Goal: Information Seeking & Learning: Find specific fact

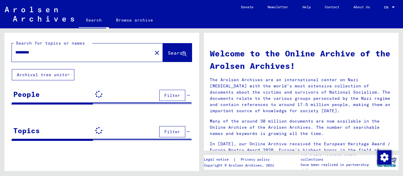
click at [166, 61] on button "Search" at bounding box center [177, 52] width 29 height 18
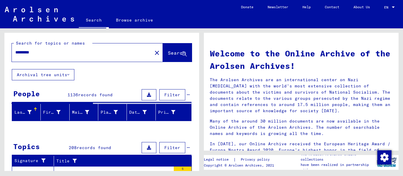
click at [70, 56] on input "*********" at bounding box center [80, 52] width 130 height 6
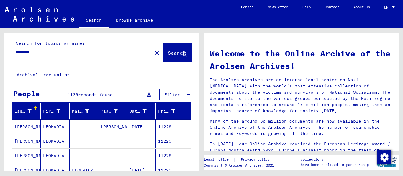
click at [53, 56] on input "*********" at bounding box center [80, 52] width 130 height 6
type input "**********"
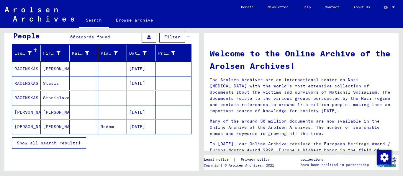
scroll to position [76, 0]
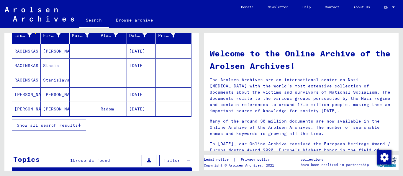
click at [42, 128] on span "Show all search results" at bounding box center [47, 125] width 61 height 5
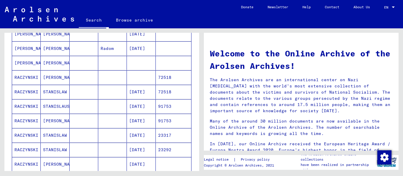
scroll to position [151, 0]
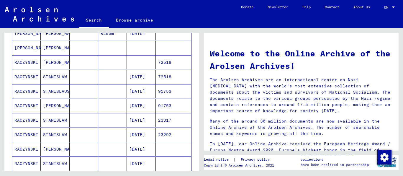
click at [78, 97] on mat-cell at bounding box center [84, 91] width 29 height 14
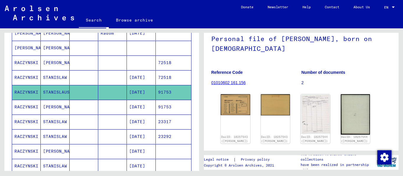
scroll to position [38, 0]
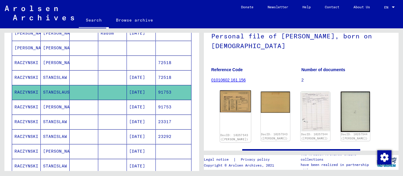
click at [236, 106] on img at bounding box center [235, 101] width 31 height 22
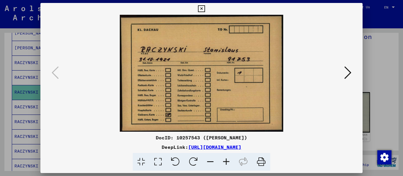
click at [345, 74] on icon at bounding box center [348, 73] width 7 height 14
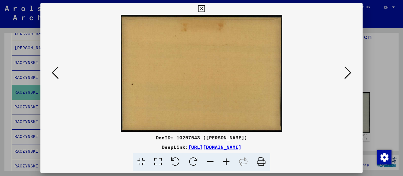
click at [350, 72] on icon at bounding box center [348, 73] width 7 height 14
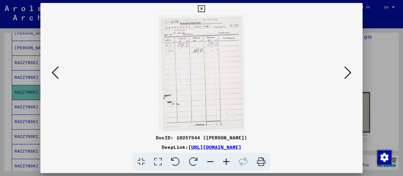
click at [205, 7] on icon at bounding box center [201, 8] width 7 height 7
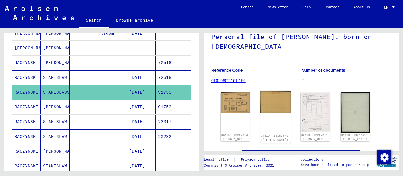
click at [280, 116] on div "DocID: 10257543 ([PERSON_NAME])" at bounding box center [275, 117] width 31 height 52
click at [272, 111] on div "DocID: 10257543 ([PERSON_NAME])" at bounding box center [275, 117] width 31 height 52
click at [320, 106] on div "DocID: 10257544 ([PERSON_NAME])" at bounding box center [315, 117] width 31 height 52
click at [309, 103] on img at bounding box center [315, 112] width 31 height 42
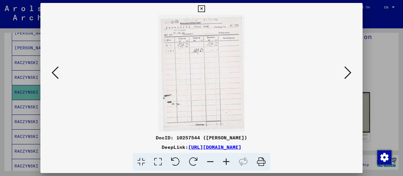
click at [226, 162] on icon at bounding box center [226, 162] width 16 height 18
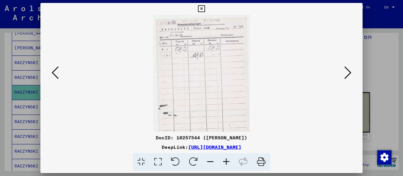
click at [226, 162] on icon at bounding box center [226, 162] width 16 height 18
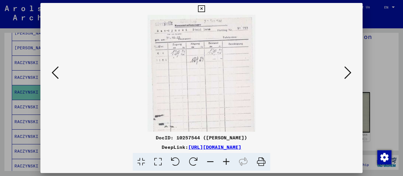
click at [226, 162] on icon at bounding box center [226, 162] width 16 height 18
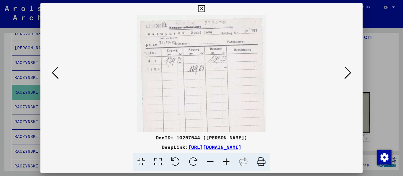
click at [226, 162] on icon at bounding box center [226, 162] width 16 height 18
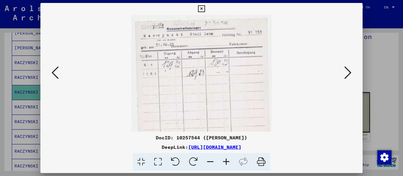
click at [226, 162] on icon at bounding box center [226, 162] width 16 height 18
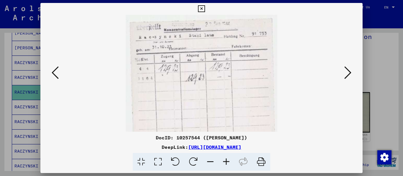
click at [226, 162] on icon at bounding box center [226, 162] width 16 height 18
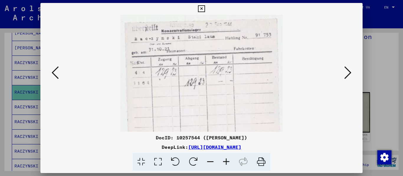
click at [226, 162] on icon at bounding box center [226, 162] width 16 height 18
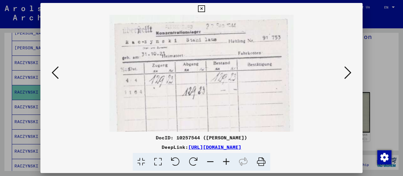
click at [260, 96] on img at bounding box center [202, 140] width 184 height 250
click at [275, 103] on img at bounding box center [202, 140] width 184 height 250
click at [205, 6] on icon at bounding box center [201, 8] width 7 height 7
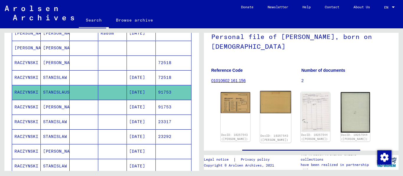
click at [273, 102] on img at bounding box center [275, 102] width 31 height 22
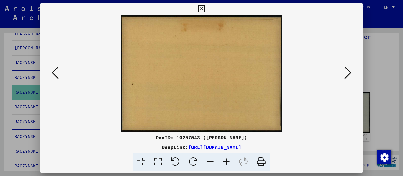
click at [347, 70] on icon at bounding box center [348, 73] width 7 height 14
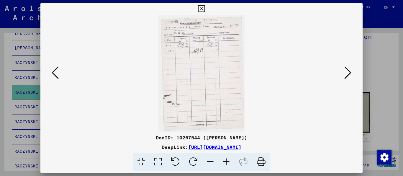
click at [345, 71] on icon at bounding box center [348, 73] width 7 height 14
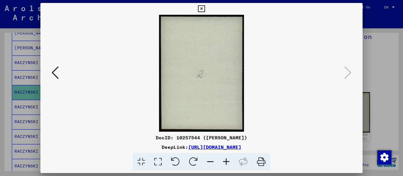
click at [205, 9] on icon at bounding box center [201, 8] width 7 height 7
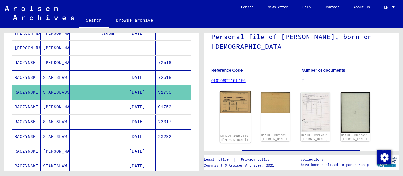
click at [233, 105] on img at bounding box center [235, 102] width 31 height 22
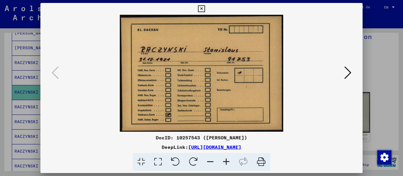
click at [205, 7] on icon at bounding box center [201, 8] width 7 height 7
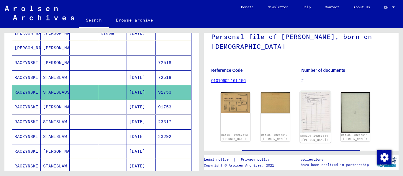
click at [305, 109] on img at bounding box center [315, 112] width 31 height 42
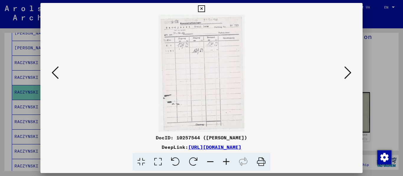
click at [229, 163] on icon at bounding box center [226, 162] width 16 height 18
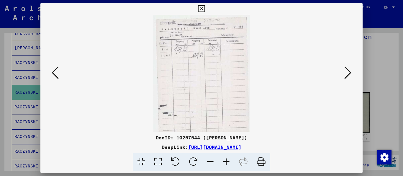
click at [229, 163] on icon at bounding box center [226, 162] width 16 height 18
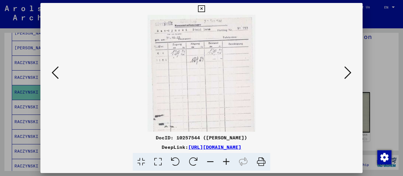
click at [229, 163] on icon at bounding box center [226, 162] width 16 height 18
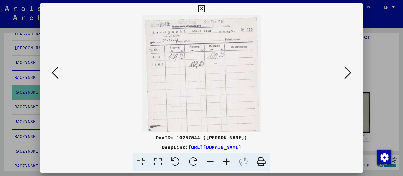
click at [229, 163] on icon at bounding box center [226, 162] width 16 height 18
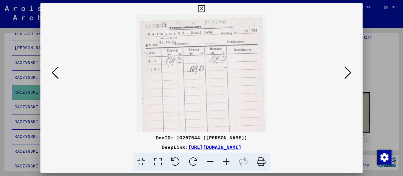
click at [229, 163] on icon at bounding box center [226, 162] width 16 height 18
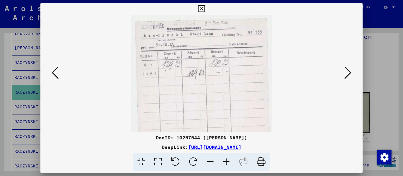
click at [229, 163] on icon at bounding box center [226, 162] width 16 height 18
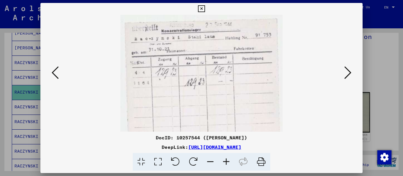
click at [229, 163] on icon at bounding box center [226, 162] width 16 height 18
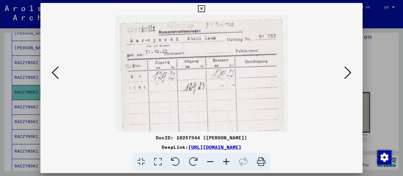
click at [205, 8] on icon at bounding box center [201, 8] width 7 height 7
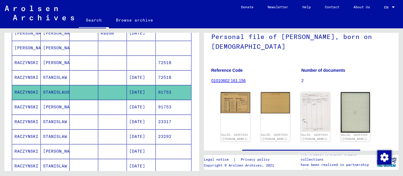
click at [57, 113] on mat-cell "[PERSON_NAME]" at bounding box center [55, 107] width 29 height 14
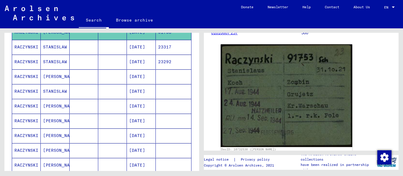
scroll to position [228, 0]
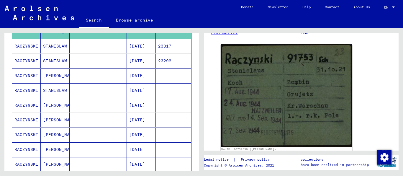
click at [102, 123] on mat-cell at bounding box center [112, 120] width 29 height 14
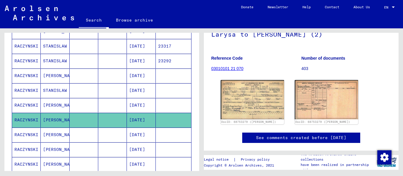
scroll to position [79, 0]
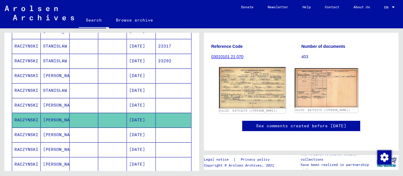
click at [250, 67] on img at bounding box center [252, 87] width 67 height 41
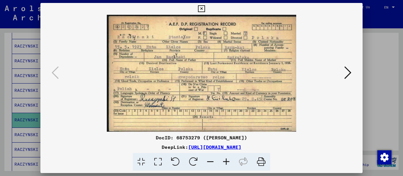
scroll to position [76, 0]
click at [205, 5] on icon at bounding box center [201, 8] width 7 height 7
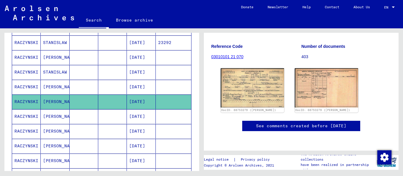
scroll to position [266, 0]
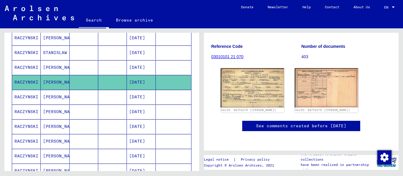
click at [98, 116] on mat-cell at bounding box center [112, 112] width 29 height 14
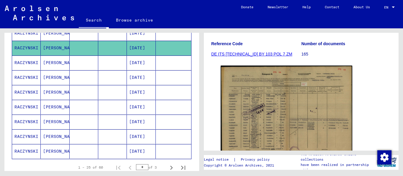
scroll to position [342, 0]
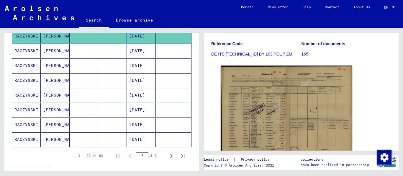
click at [143, 132] on mat-cell "[DATE]" at bounding box center [141, 125] width 29 height 14
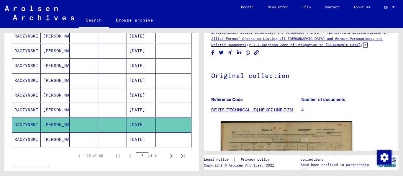
scroll to position [38, 0]
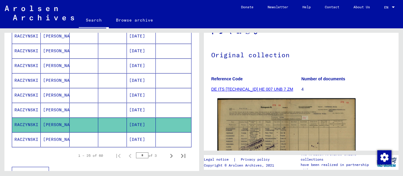
click at [302, 114] on img at bounding box center [287, 147] width 138 height 98
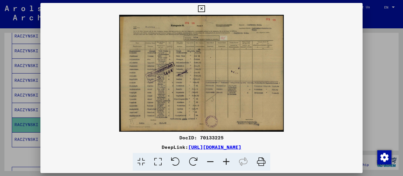
click at [232, 162] on icon at bounding box center [226, 162] width 16 height 18
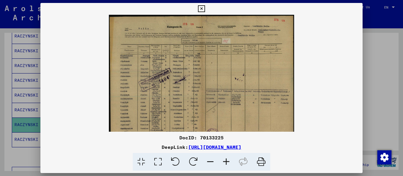
click at [232, 162] on icon at bounding box center [226, 162] width 16 height 18
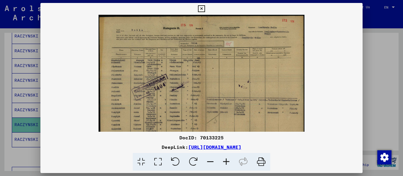
click at [233, 161] on icon at bounding box center [226, 162] width 16 height 18
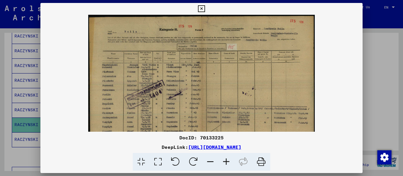
click at [233, 161] on icon at bounding box center [226, 162] width 16 height 18
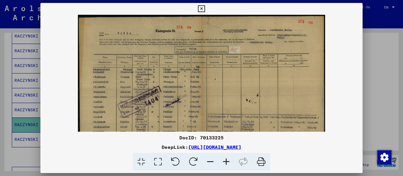
click at [233, 161] on icon at bounding box center [226, 162] width 16 height 18
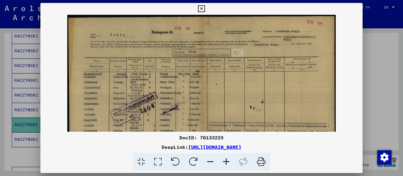
click at [205, 7] on icon at bounding box center [201, 8] width 7 height 7
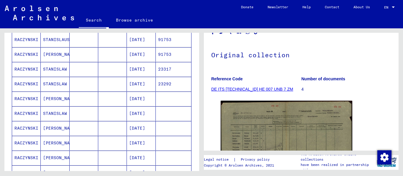
scroll to position [190, 0]
click at [90, 76] on mat-cell at bounding box center [84, 69] width 29 height 14
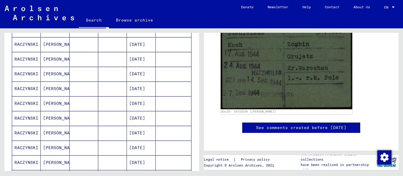
scroll to position [417, 0]
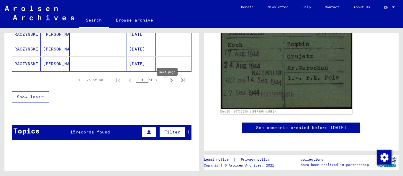
click at [167, 84] on icon "Next page" at bounding box center [171, 80] width 8 height 8
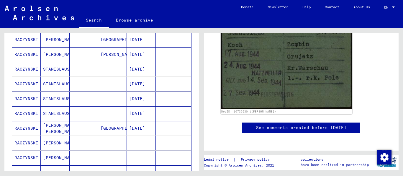
scroll to position [228, 0]
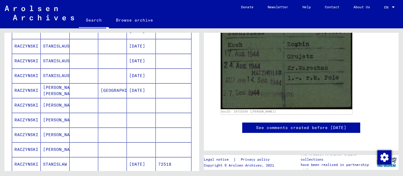
click at [145, 83] on mat-cell "[DATE]" at bounding box center [141, 75] width 29 height 14
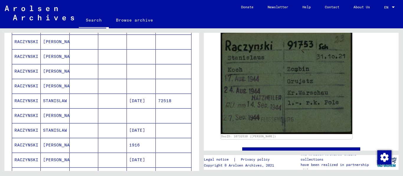
scroll to position [304, 0]
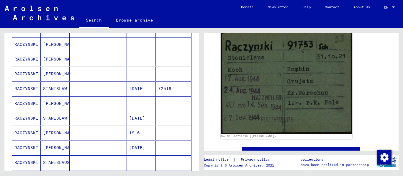
click at [127, 64] on mat-cell at bounding box center [141, 59] width 29 height 14
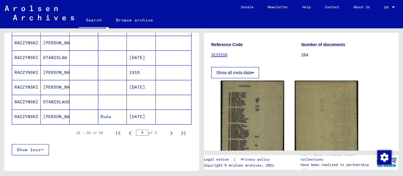
scroll to position [379, 0]
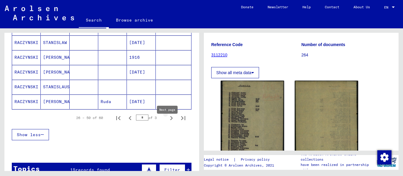
click at [167, 122] on icon "Next page" at bounding box center [171, 118] width 8 height 8
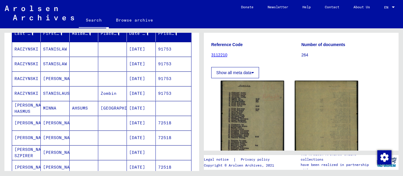
scroll to position [62, 0]
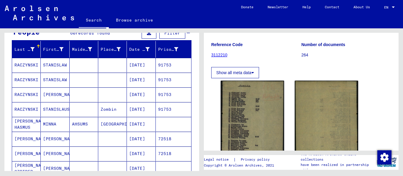
click at [139, 68] on mat-cell "[DATE]" at bounding box center [141, 65] width 29 height 14
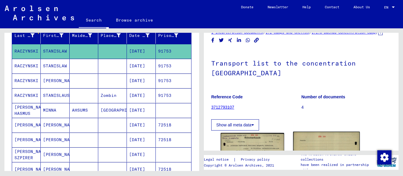
scroll to position [76, 0]
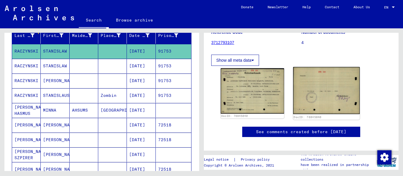
click at [315, 80] on img at bounding box center [326, 90] width 67 height 47
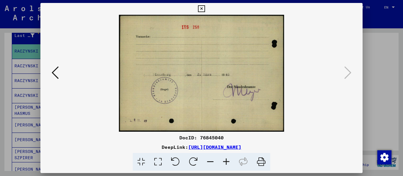
click at [205, 8] on icon at bounding box center [201, 8] width 7 height 7
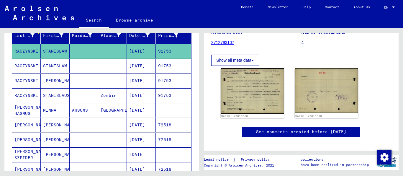
click at [143, 69] on mat-cell "[DATE]" at bounding box center [141, 66] width 29 height 14
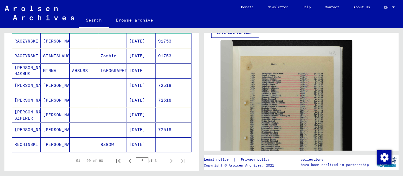
scroll to position [151, 0]
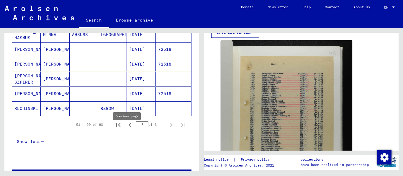
click at [128, 129] on icon "Previous page" at bounding box center [130, 125] width 8 height 8
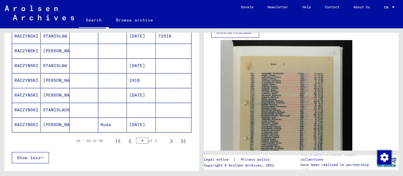
scroll to position [340, 0]
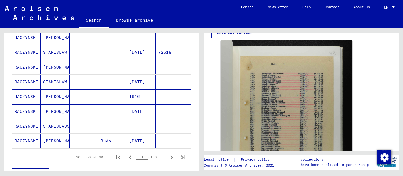
click at [22, 141] on icon at bounding box center [24, 153] width 15 height 24
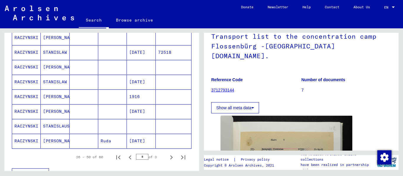
click at [27, 73] on mat-cell "RACZYNSKI" at bounding box center [26, 67] width 29 height 14
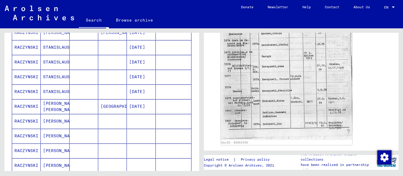
scroll to position [265, 0]
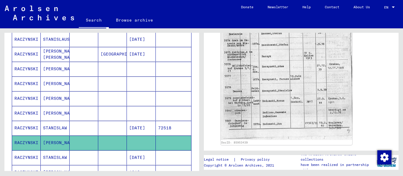
click at [33, 120] on mat-cell "RACZYNSKI" at bounding box center [26, 113] width 29 height 14
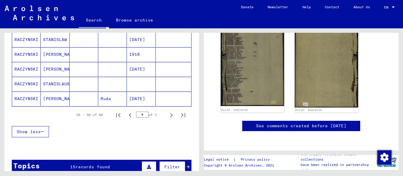
scroll to position [416, 0]
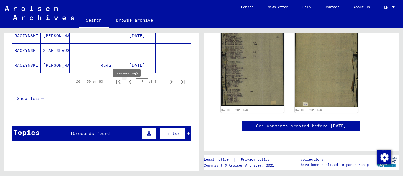
click at [126, 86] on icon "Previous page" at bounding box center [130, 82] width 8 height 8
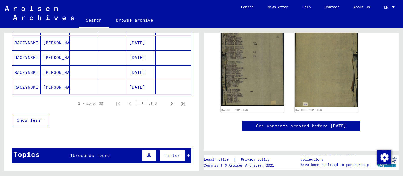
scroll to position [378, 0]
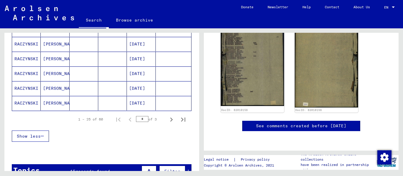
click at [24, 110] on mat-cell "RACZYNSKI" at bounding box center [26, 103] width 29 height 14
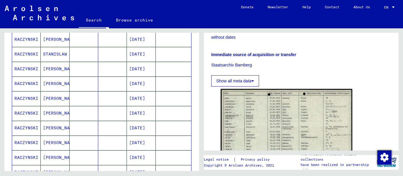
scroll to position [302, 0]
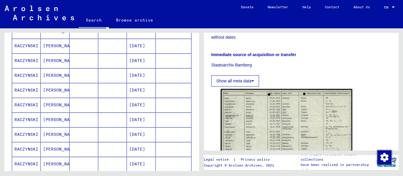
click at [21, 78] on mat-cell "RACZYNSKI" at bounding box center [26, 75] width 29 height 14
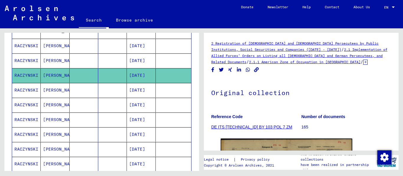
click at [368, 60] on icon at bounding box center [365, 62] width 4 height 5
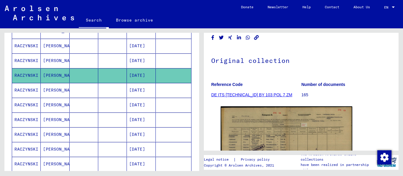
scroll to position [113, 0]
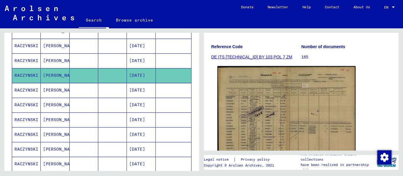
click at [283, 108] on img at bounding box center [287, 115] width 138 height 98
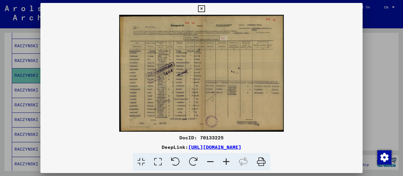
click at [226, 161] on icon at bounding box center [226, 162] width 16 height 18
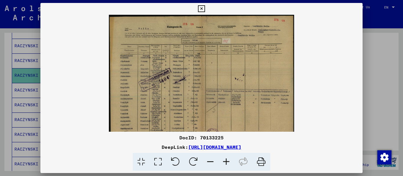
click at [226, 161] on icon at bounding box center [226, 162] width 16 height 18
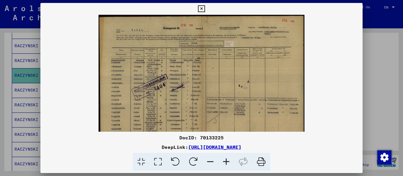
click at [226, 161] on icon at bounding box center [226, 162] width 16 height 18
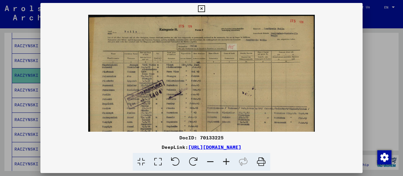
click at [226, 161] on icon at bounding box center [226, 162] width 16 height 18
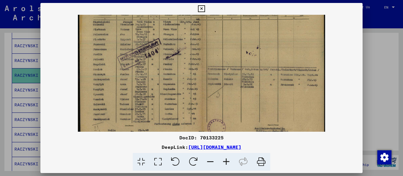
scroll to position [53, 0]
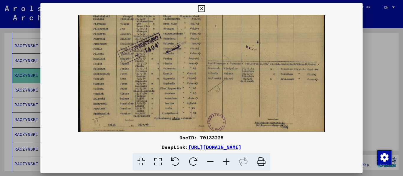
drag, startPoint x: 190, startPoint y: 94, endPoint x: 199, endPoint y: 63, distance: 31.5
click at [199, 63] on img at bounding box center [202, 50] width 248 height 176
click at [205, 6] on icon at bounding box center [201, 8] width 7 height 7
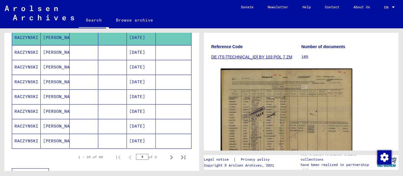
scroll to position [378, 0]
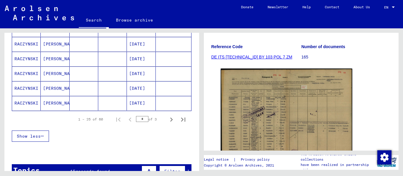
click at [52, 95] on mat-cell "[PERSON_NAME]" at bounding box center [55, 88] width 29 height 14
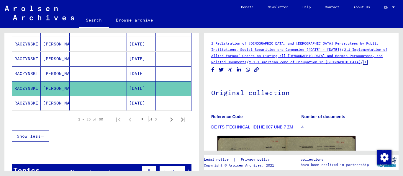
scroll to position [113, 0]
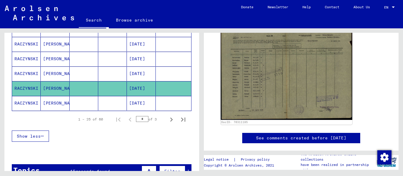
click at [142, 76] on mat-cell "[DATE]" at bounding box center [141, 73] width 29 height 14
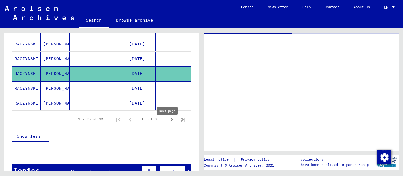
click at [170, 122] on icon "Next page" at bounding box center [171, 120] width 3 height 4
type input "*"
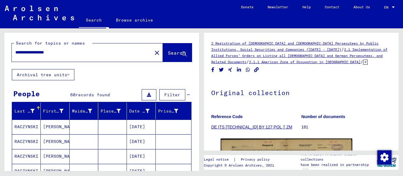
click at [28, 56] on input "**********" at bounding box center [81, 52] width 133 height 6
click at [48, 56] on input "**********" at bounding box center [81, 52] width 133 height 6
type input "**********"
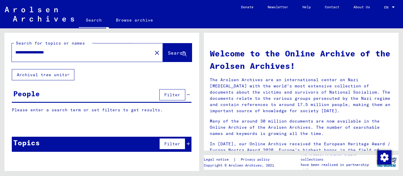
click at [171, 56] on span "Search" at bounding box center [177, 53] width 18 height 6
click at [83, 56] on input "**********" at bounding box center [80, 52] width 130 height 6
click at [56, 80] on button "Archival tree units" at bounding box center [43, 74] width 63 height 11
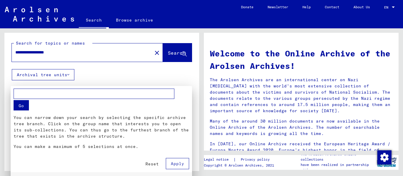
click at [56, 79] on div at bounding box center [201, 88] width 403 height 176
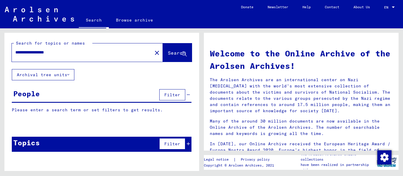
click at [88, 113] on p "Please enter a search term or set filters to get results." at bounding box center [102, 110] width 180 height 6
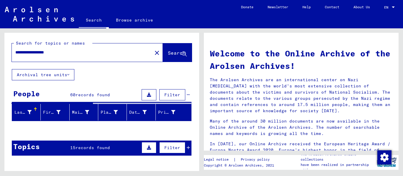
click at [96, 150] on span "records found" at bounding box center [93, 147] width 35 height 5
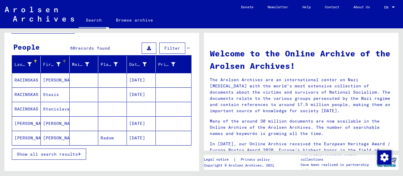
scroll to position [76, 0]
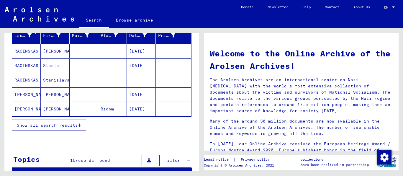
click at [40, 131] on button "Show all search results" at bounding box center [49, 125] width 74 height 11
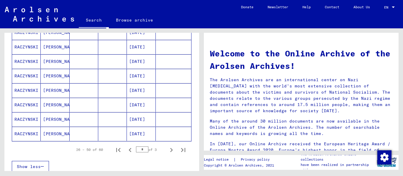
scroll to position [416, 0]
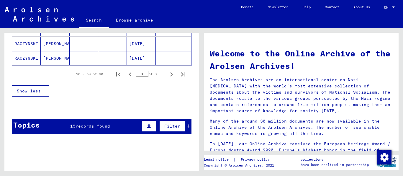
click at [46, 129] on div "Topics 15 records found Filter" at bounding box center [102, 126] width 180 height 15
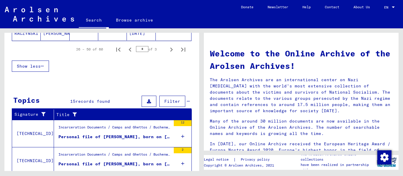
scroll to position [453, 0]
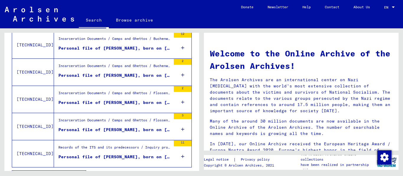
click at [123, 44] on div "Incarceration Documents / Camps and Ghettos / Buchenwald Concentration Camp / I…" at bounding box center [114, 40] width 112 height 8
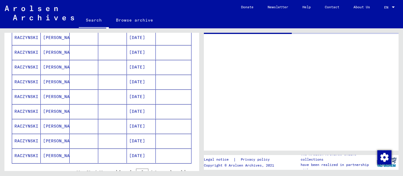
scroll to position [117, 0]
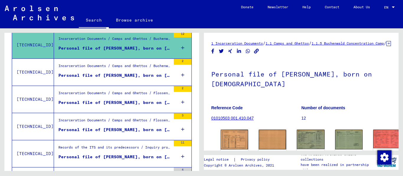
click at [137, 78] on div "Personal file of [PERSON_NAME], born on [DEMOGRAPHIC_DATA]" at bounding box center [114, 75] width 112 height 6
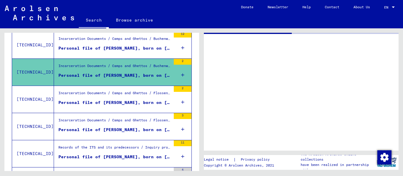
click at [122, 106] on div "Personal file of [PERSON_NAME], born on [DEMOGRAPHIC_DATA]" at bounding box center [114, 102] width 112 height 6
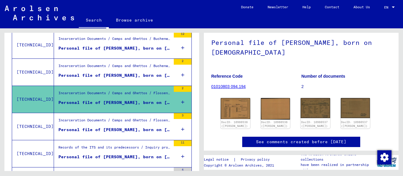
scroll to position [76, 0]
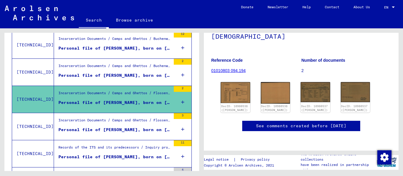
click at [98, 126] on div "Incarceration Documents / Camps and Ghettos / Flossenbürg Concentration Camp / …" at bounding box center [114, 122] width 112 height 8
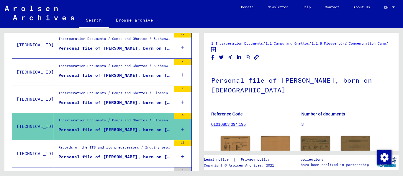
scroll to position [38, 0]
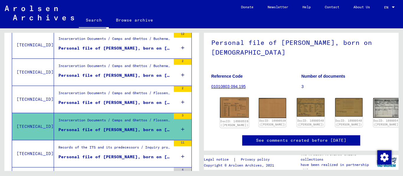
click at [231, 99] on img at bounding box center [234, 107] width 29 height 20
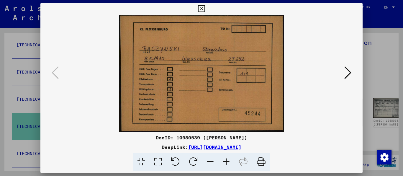
click at [346, 71] on icon at bounding box center [348, 73] width 7 height 14
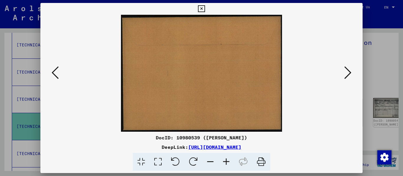
click at [205, 9] on icon at bounding box center [201, 8] width 7 height 7
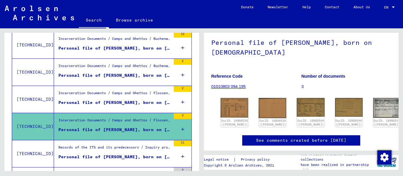
click at [107, 79] on div "Personal file of [PERSON_NAME], born on [DEMOGRAPHIC_DATA]" at bounding box center [114, 75] width 112 height 6
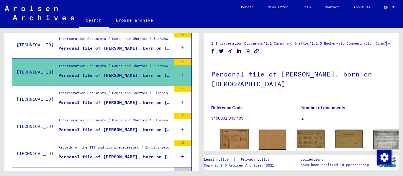
click at [235, 143] on img at bounding box center [234, 139] width 29 height 20
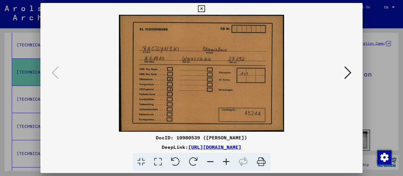
click at [205, 7] on icon at bounding box center [201, 8] width 7 height 7
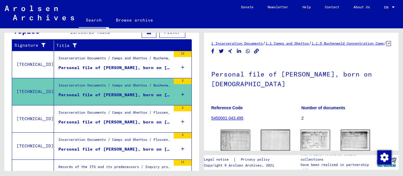
scroll to position [117, 0]
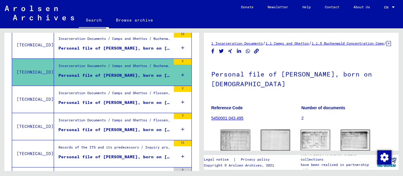
click at [110, 99] on div "Incarceration Documents / Camps and Ghettos / Flossenbürg Concentration Camp / …" at bounding box center [114, 94] width 112 height 8
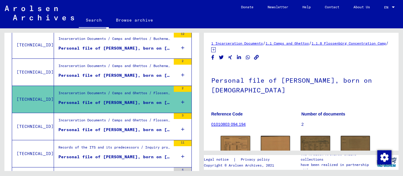
scroll to position [38, 0]
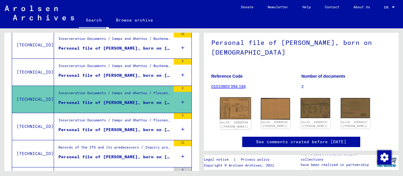
click at [239, 99] on img at bounding box center [235, 108] width 31 height 22
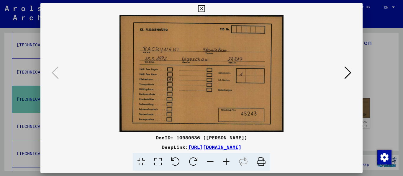
click at [205, 7] on icon at bounding box center [201, 8] width 7 height 7
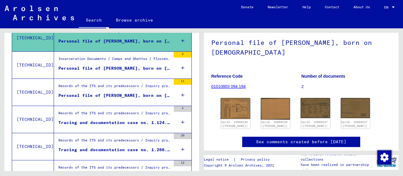
scroll to position [192, 0]
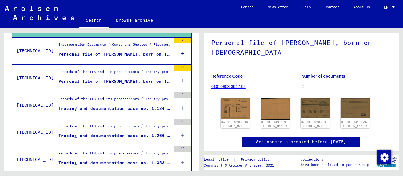
click at [110, 84] on div "Personal file of [PERSON_NAME], born on [DEMOGRAPHIC_DATA]" at bounding box center [114, 81] width 112 height 6
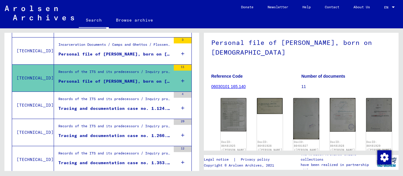
scroll to position [76, 0]
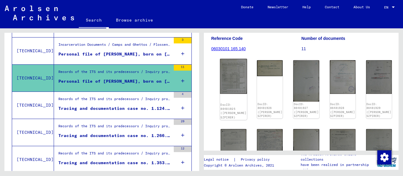
click at [228, 70] on div "DocID: 86481925 ([PERSON_NAME] SZPIRER)" at bounding box center [233, 89] width 27 height 61
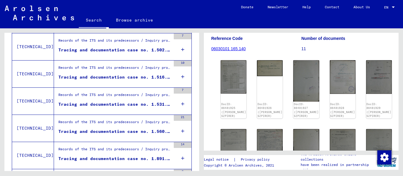
scroll to position [307, 0]
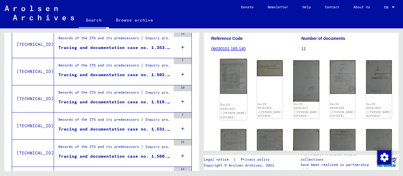
click at [229, 69] on img at bounding box center [233, 76] width 27 height 35
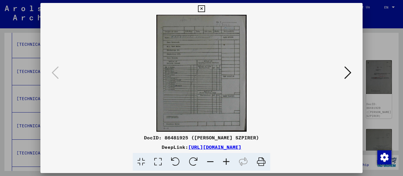
click at [231, 163] on icon at bounding box center [226, 162] width 16 height 18
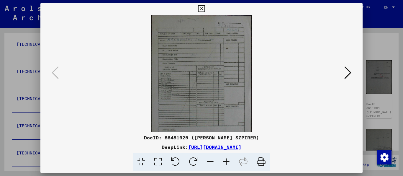
click at [231, 163] on icon at bounding box center [226, 162] width 16 height 18
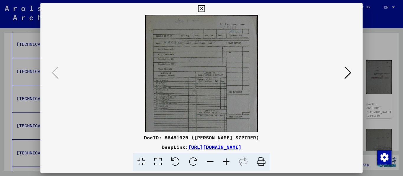
click at [231, 163] on icon at bounding box center [226, 162] width 16 height 18
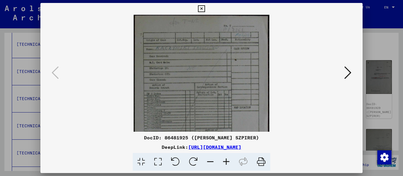
click at [231, 163] on icon at bounding box center [226, 162] width 16 height 18
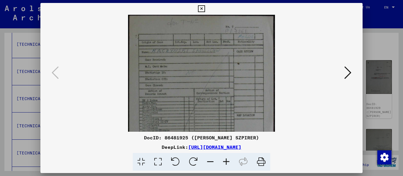
click at [231, 163] on icon at bounding box center [226, 162] width 16 height 18
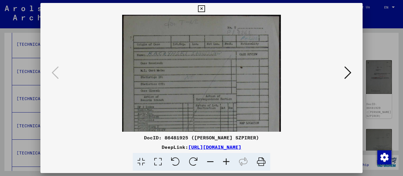
click at [231, 163] on icon at bounding box center [226, 162] width 16 height 18
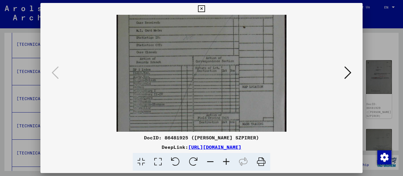
scroll to position [45, 0]
drag, startPoint x: 226, startPoint y: 95, endPoint x: 230, endPoint y: 74, distance: 22.1
click at [230, 74] on img at bounding box center [202, 80] width 170 height 220
click at [205, 9] on icon at bounding box center [201, 8] width 7 height 7
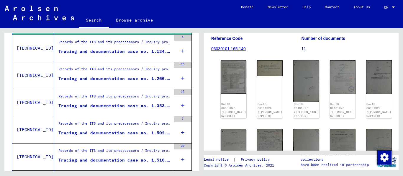
scroll to position [194, 0]
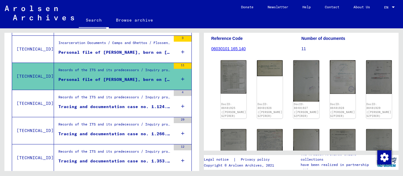
click at [106, 110] on div "Tracing and documentation case no. 1.124.745 for [PERSON_NAME] born [DEMOGRAPHI…" at bounding box center [114, 107] width 112 height 6
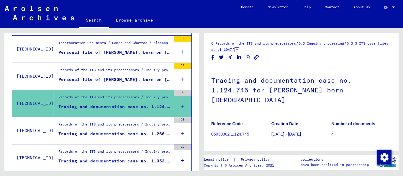
click at [140, 130] on div "Records of the ITS and its predecessors / Inquiry processing / ITS case files a…" at bounding box center [114, 126] width 112 height 8
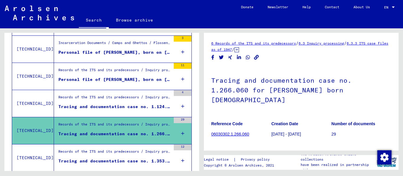
scroll to position [76, 0]
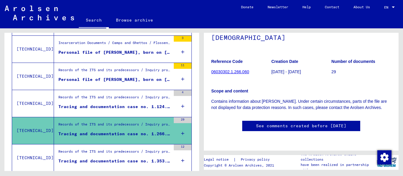
click at [129, 164] on div "Tracing and documentation case no. 1.353.103 for [PERSON_NAME] born [DEMOGRAPHI…" at bounding box center [114, 161] width 112 height 6
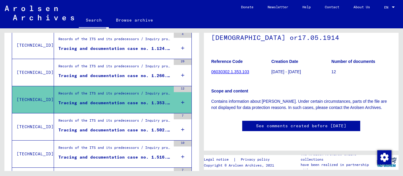
scroll to position [270, 0]
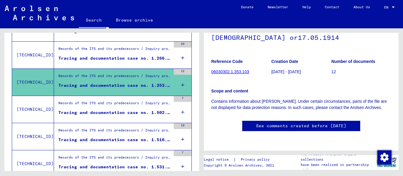
click at [135, 116] on div "Tracing and documentation case no. 1.502.190 for [PERSON_NAME] born [DEMOGRAPHI…" at bounding box center [114, 113] width 112 height 6
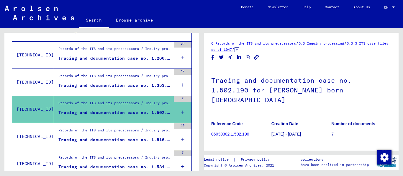
scroll to position [62, 0]
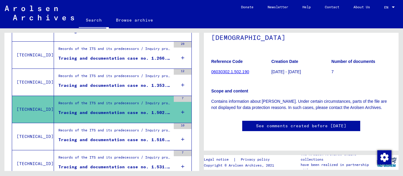
click at [127, 143] on div "Tracing and documentation case no. 1.516.891 for [PERSON_NAME] born [DEMOGRAPHI…" at bounding box center [114, 140] width 112 height 6
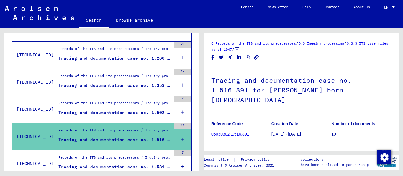
scroll to position [62, 0]
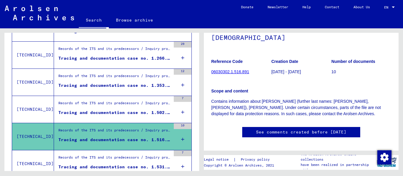
click at [152, 170] on div "Tracing and documentation case no. 1.531.467 for [PERSON_NAME] born [DEMOGRAPHI…" at bounding box center [114, 167] width 112 height 6
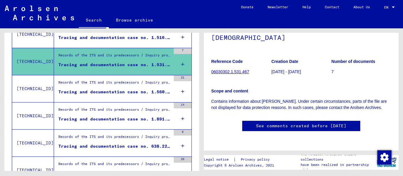
scroll to position [383, 0]
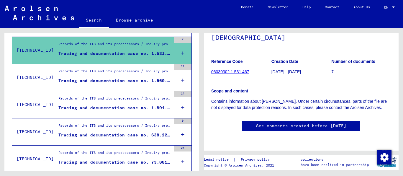
click at [140, 84] on div "Tracing and documentation case no. 1.560.030 for [PERSON_NAME] born [DEMOGRAPHI…" at bounding box center [114, 81] width 112 height 6
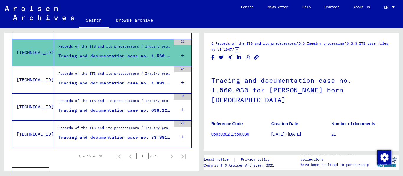
scroll to position [421, 0]
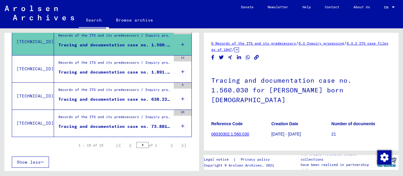
click at [142, 68] on div "Records of the ITS and its predecessors / Inquiry processing / ITS case files a…" at bounding box center [114, 64] width 112 height 8
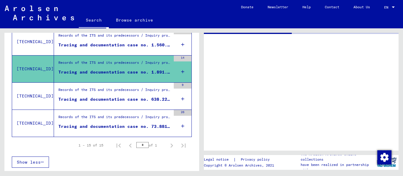
drag, startPoint x: 403, startPoint y: 105, endPoint x: 320, endPoint y: 59, distance: 95.0
click at [403, 85] on div "Legal notice | Privacy policy Copyright © Arolsen Archives, 2021 The Arolsen Ar…" at bounding box center [303, 99] width 202 height 143
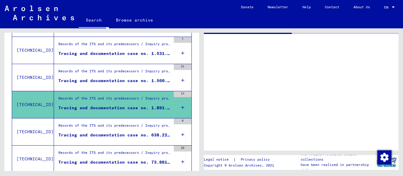
scroll to position [421, 0]
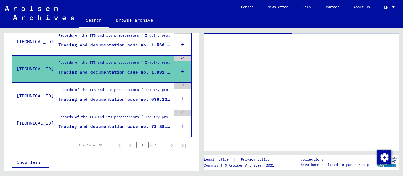
click at [121, 130] on div "Tracing and documentation case no. 73.881 for [PERSON_NAME] born [DEMOGRAPHIC_D…" at bounding box center [114, 126] width 112 height 6
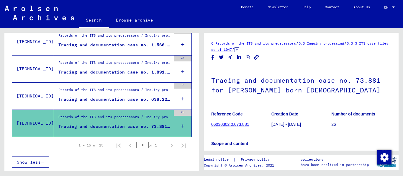
scroll to position [62, 0]
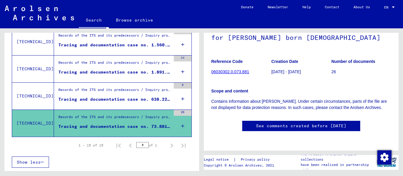
click at [160, 95] on div "Records of the ITS and its predecessors / Inquiry processing / ITS case files a…" at bounding box center [114, 91] width 112 height 8
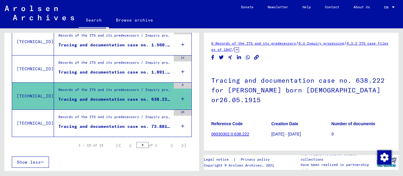
click at [126, 75] on div "Tracing and documentation case no. 1.891.570 for [PERSON_NAME] or31.08.1925" at bounding box center [114, 72] width 112 height 6
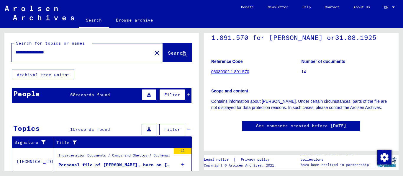
click at [99, 97] on span "records found" at bounding box center [93, 94] width 35 height 5
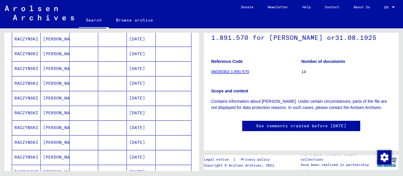
scroll to position [378, 0]
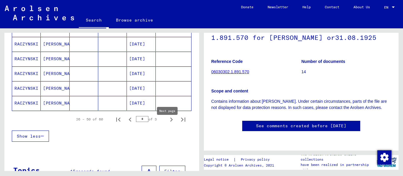
click at [170, 122] on icon "Next page" at bounding box center [171, 120] width 3 height 4
type input "*"
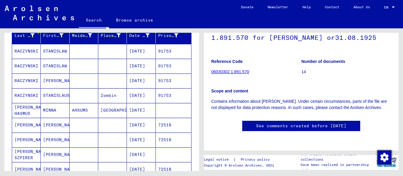
scroll to position [0, 0]
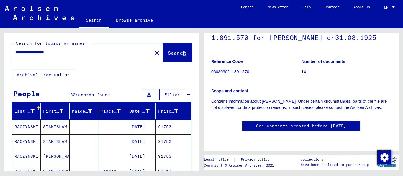
click at [67, 56] on input "**********" at bounding box center [81, 52] width 133 height 6
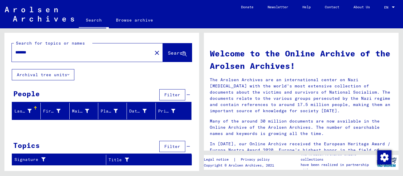
click at [167, 62] on button "Search" at bounding box center [177, 52] width 29 height 18
click at [180, 56] on span "Search" at bounding box center [177, 53] width 19 height 6
click at [24, 56] on input "*******" at bounding box center [80, 52] width 130 height 6
click at [23, 56] on input "*******" at bounding box center [80, 52] width 130 height 6
type input "*******"
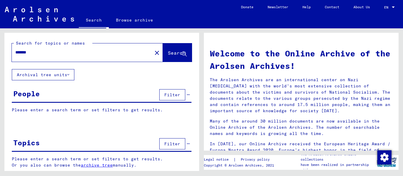
click at [39, 56] on input "*******" at bounding box center [80, 52] width 130 height 6
click at [171, 56] on span "Search" at bounding box center [177, 53] width 18 height 6
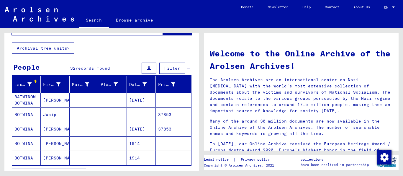
scroll to position [38, 0]
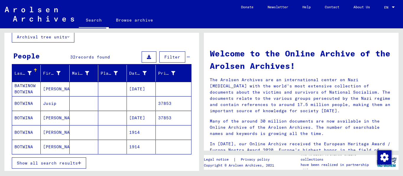
click at [93, 96] on mat-cell at bounding box center [84, 89] width 29 height 14
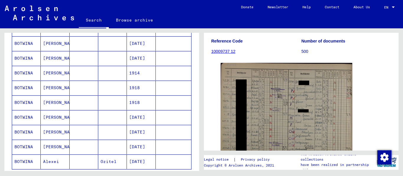
scroll to position [340, 0]
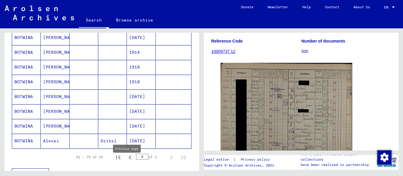
click at [126, 161] on icon "Previous page" at bounding box center [130, 157] width 8 height 8
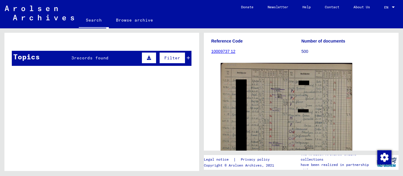
scroll to position [114, 0]
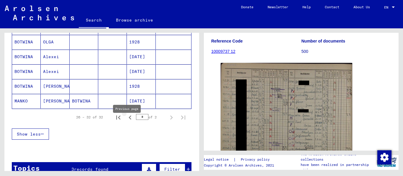
click at [126, 122] on icon "Previous page" at bounding box center [130, 117] width 8 height 8
type input "*"
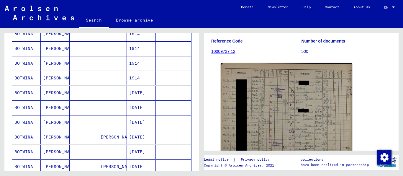
scroll to position [76, 0]
